Goal: Transaction & Acquisition: Download file/media

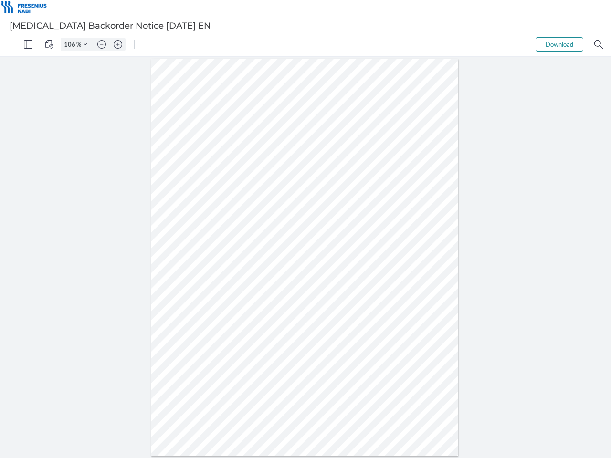
click at [28, 44] on img "Panel" at bounding box center [28, 44] width 9 height 9
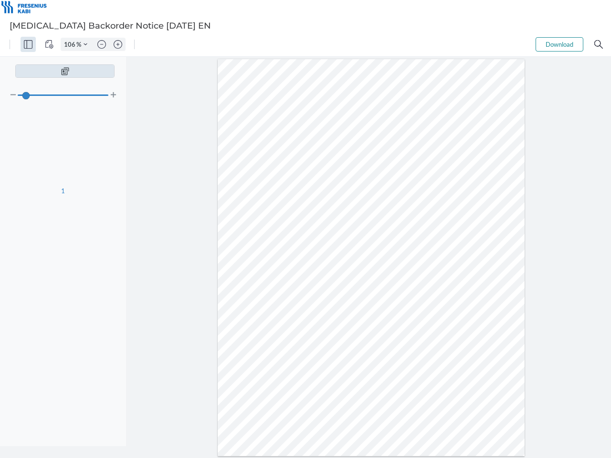
click at [49, 44] on img "View Controls" at bounding box center [49, 44] width 9 height 9
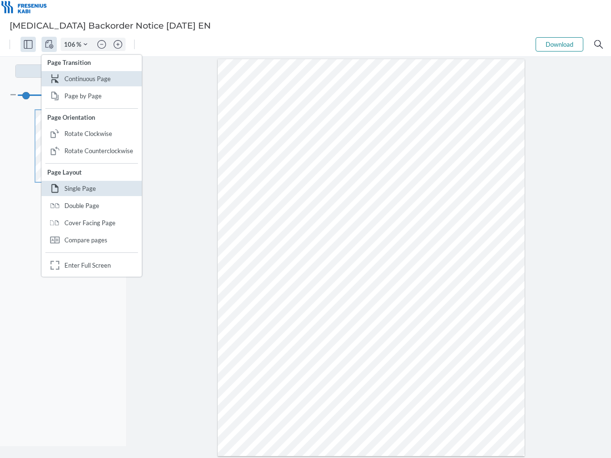
click at [71, 44] on input "106" at bounding box center [68, 44] width 15 height 9
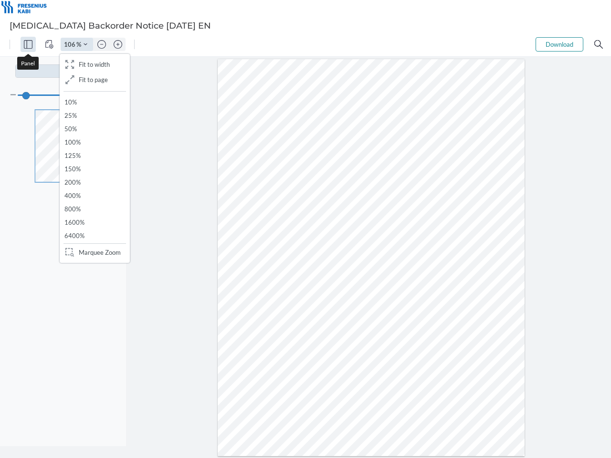
click at [85, 44] on img "Zoom Controls" at bounding box center [86, 44] width 4 height 4
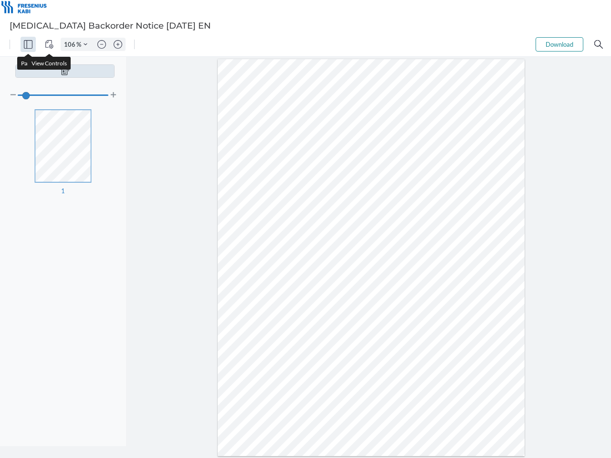
click at [102, 44] on img "Zoom out" at bounding box center [101, 44] width 9 height 9
click at [118, 44] on img "Zoom in" at bounding box center [118, 44] width 9 height 9
type input "106"
click at [559, 44] on button "Download" at bounding box center [559, 44] width 48 height 14
click at [598, 44] on img "Search" at bounding box center [598, 44] width 9 height 9
